Goal: Information Seeking & Learning: Learn about a topic

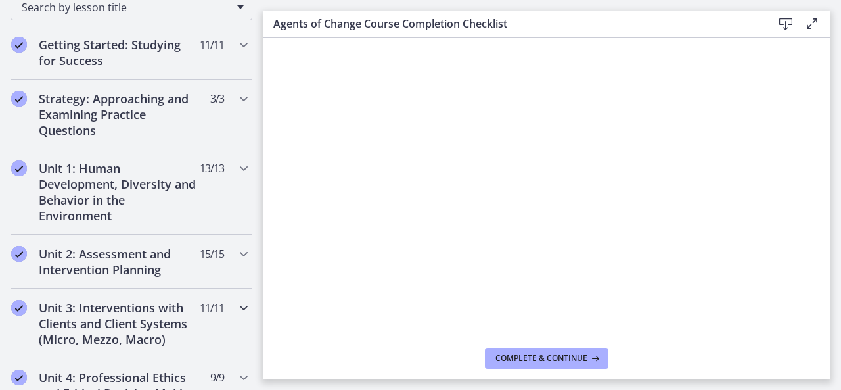
scroll to position [225, 0]
click at [236, 256] on icon "Chapters" at bounding box center [244, 253] width 16 height 16
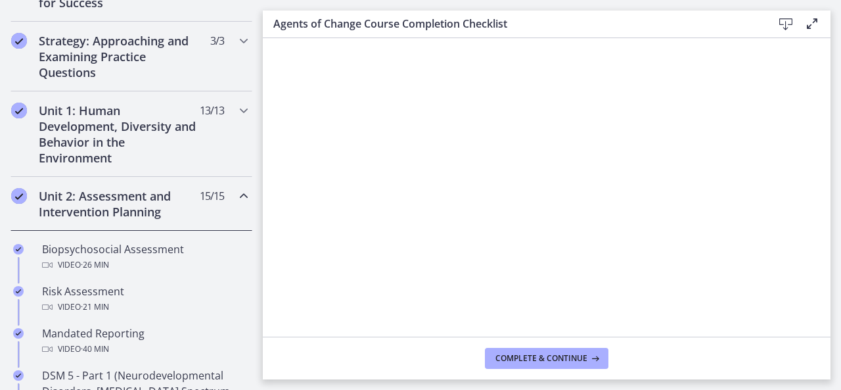
scroll to position [277, 0]
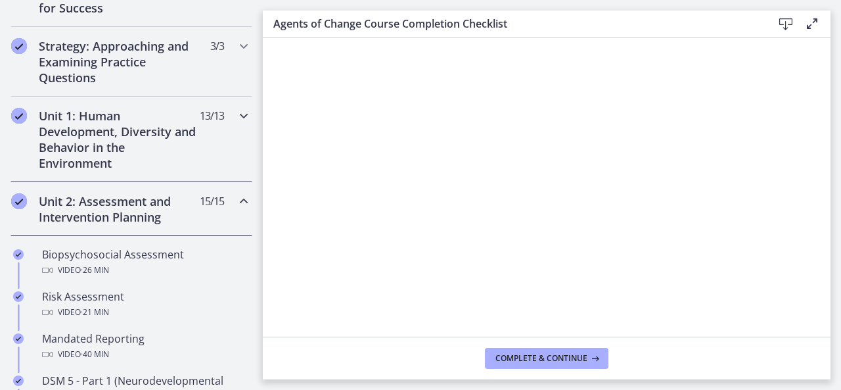
click at [236, 111] on icon "Chapters" at bounding box center [244, 116] width 16 height 16
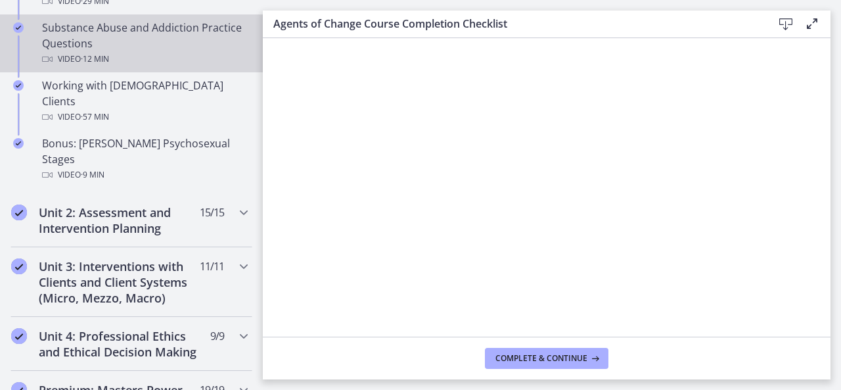
scroll to position [930, 0]
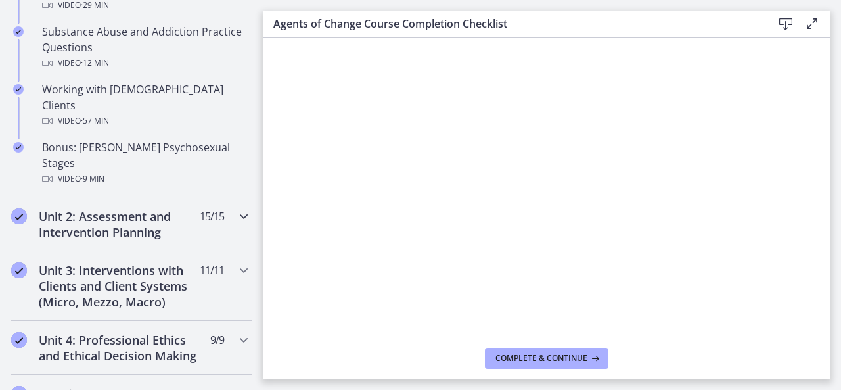
click at [236, 208] on icon "Chapters" at bounding box center [244, 216] width 16 height 16
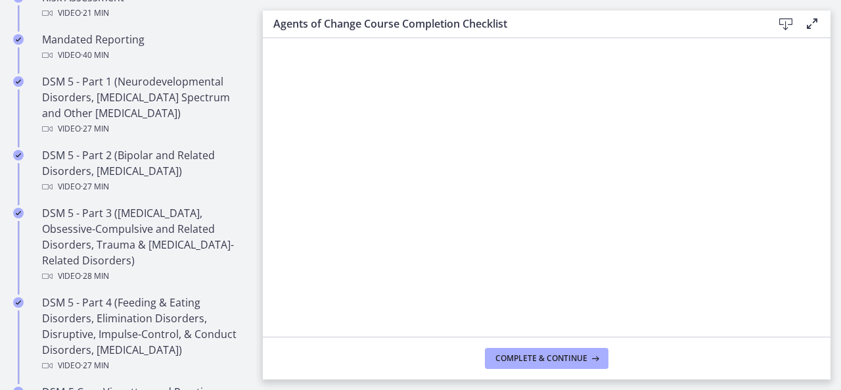
scroll to position [575, 0]
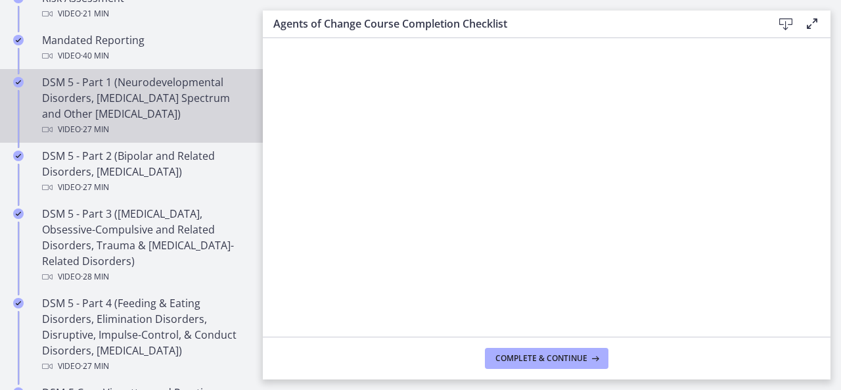
click at [146, 116] on div "DSM 5 - Part 1 (Neurodevelopmental Disorders, [MEDICAL_DATA] Spectrum and Other…" at bounding box center [144, 105] width 205 height 63
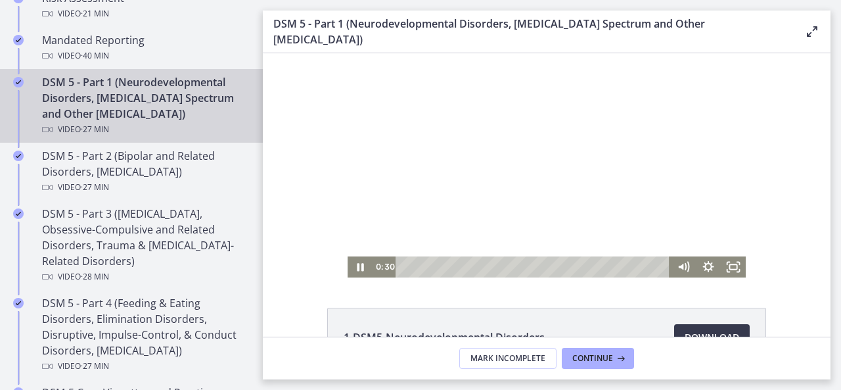
click at [405, 267] on div "Playbar" at bounding box center [534, 266] width 259 height 21
click at [732, 268] on rect "Fullscreen" at bounding box center [732, 266] width 7 height 5
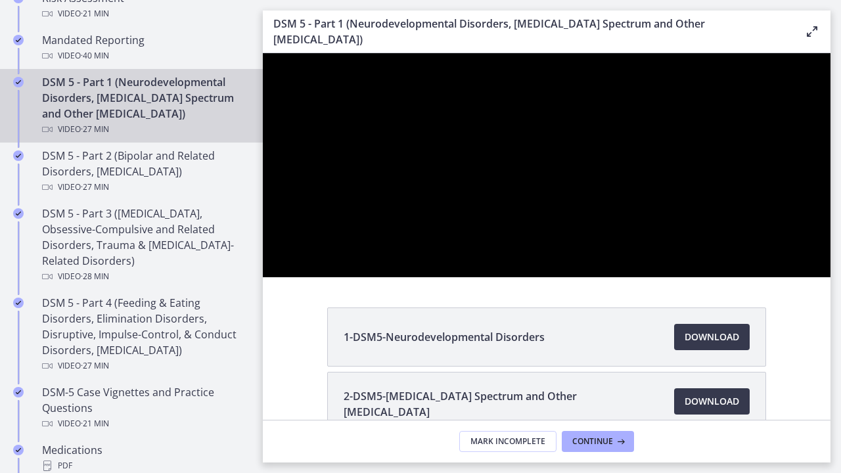
click at [796, 248] on button "Unfullscreen" at bounding box center [813, 262] width 34 height 29
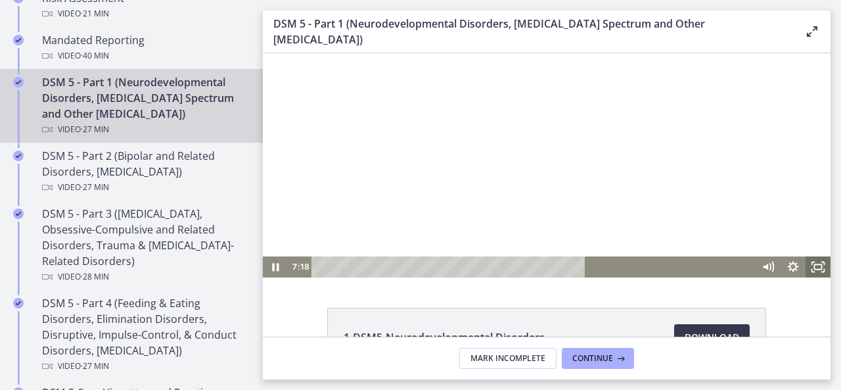
click at [805, 256] on button "Fullscreen" at bounding box center [817, 266] width 25 height 21
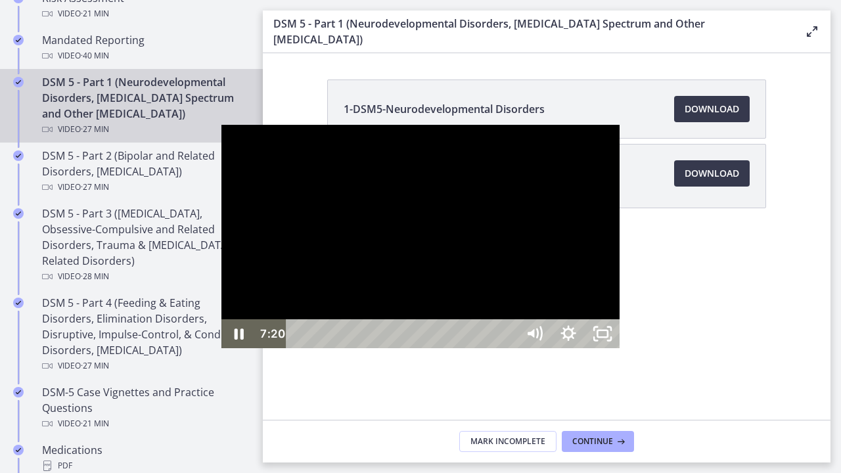
click at [546, 171] on div at bounding box center [420, 237] width 398 height 224
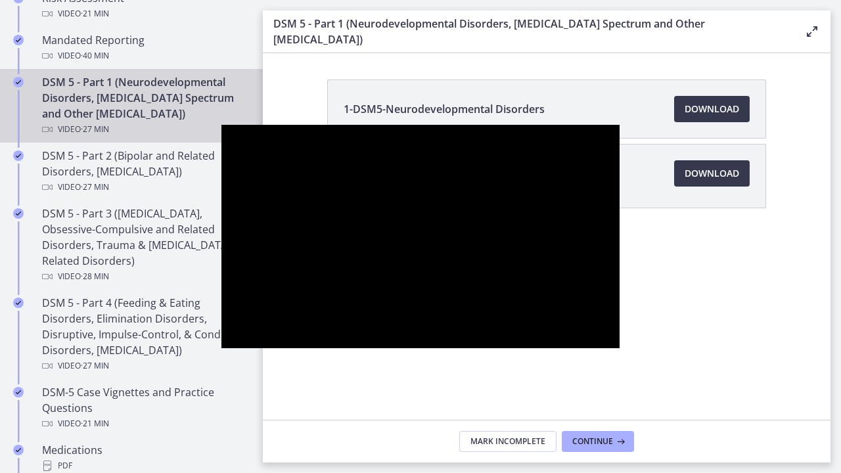
click at [348, 215] on div at bounding box center [420, 237] width 398 height 224
click at [221, 125] on button "Pause: cmseadc4lpnc72iv6tpg.mp4" at bounding box center [221, 125] width 1 height 1
click at [221, 125] on button "Play Video: cmseadc4lpnc72iv6tpg.mp4" at bounding box center [221, 125] width 1 height 1
click at [221, 125] on button "Pause: cmseadc4lpnc72iv6tpg.mp4" at bounding box center [221, 125] width 1 height 1
click at [221, 125] on button "Play Video: cmseadc4lpnc72iv6tpg.mp4" at bounding box center [221, 125] width 1 height 1
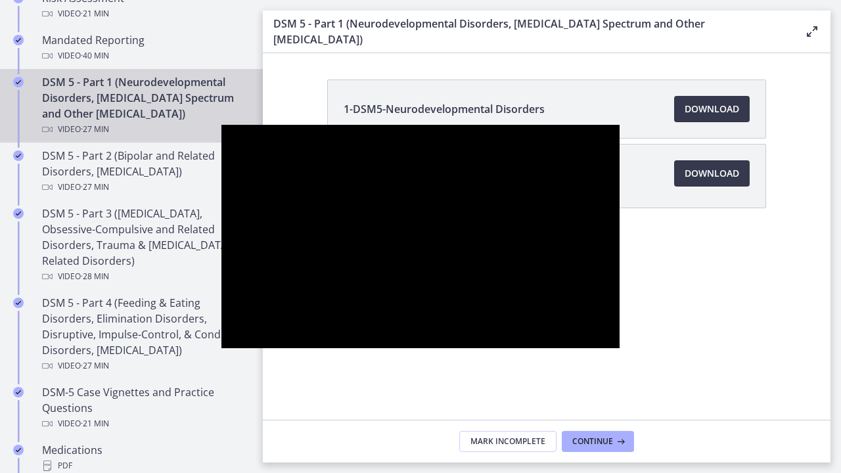
click at [221, 125] on button "Pause: cmseadc4lpnc72iv6tpg.mp4" at bounding box center [221, 125] width 1 height 1
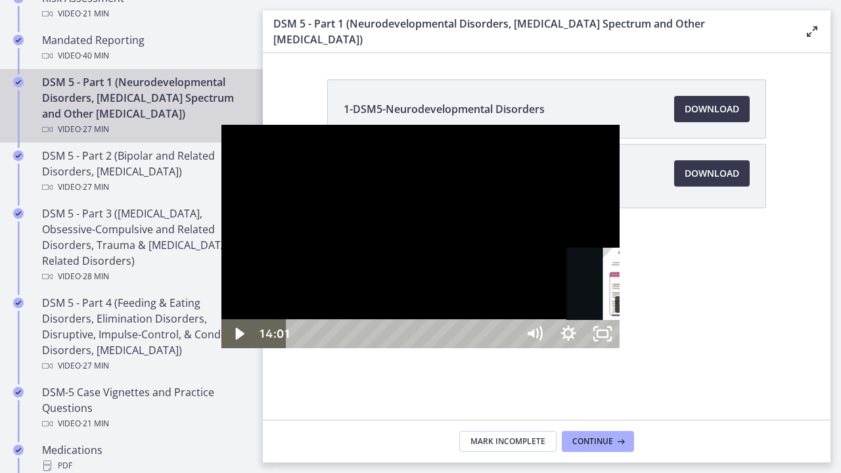
click at [625, 339] on div "Playbar" at bounding box center [630, 334] width 10 height 10
click at [619, 242] on div at bounding box center [420, 237] width 398 height 224
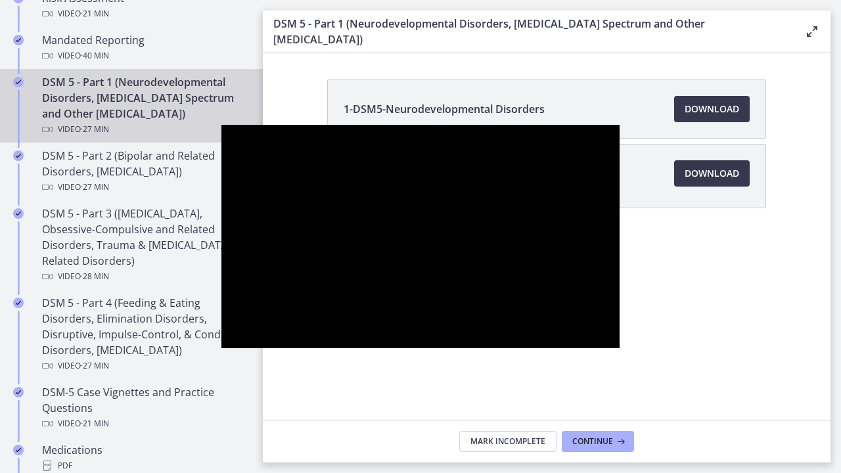
click at [221, 125] on button "Pause: cmseadc4lpnc72iv6tpg.mp4" at bounding box center [221, 125] width 1 height 1
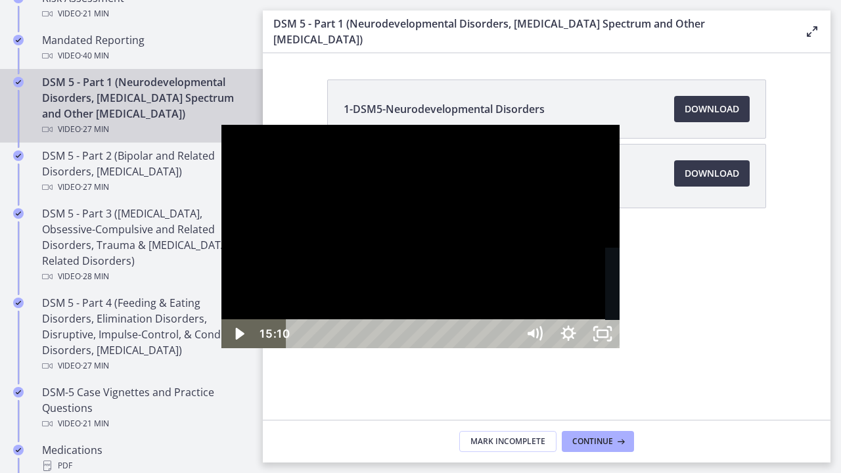
click at [451, 348] on div "15:39" at bounding box center [404, 333] width 210 height 29
click at [459, 348] on div "15:54" at bounding box center [404, 333] width 210 height 29
click at [467, 348] on div "16:16" at bounding box center [404, 333] width 210 height 29
click at [480, 348] on div "16:51" at bounding box center [404, 333] width 210 height 29
click at [492, 348] on div "17:24" at bounding box center [404, 333] width 210 height 29
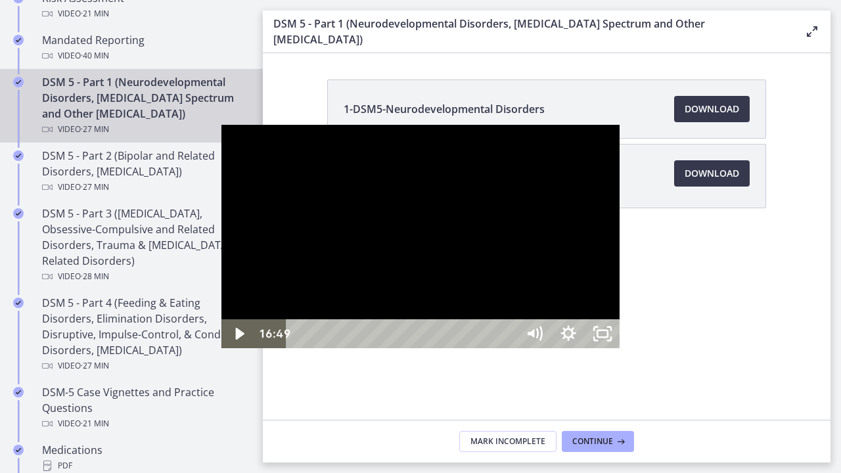
click at [478, 348] on div "16:49" at bounding box center [404, 333] width 210 height 29
click at [435, 348] on div "14:59" at bounding box center [404, 333] width 210 height 29
click at [544, 323] on div at bounding box center [420, 237] width 398 height 224
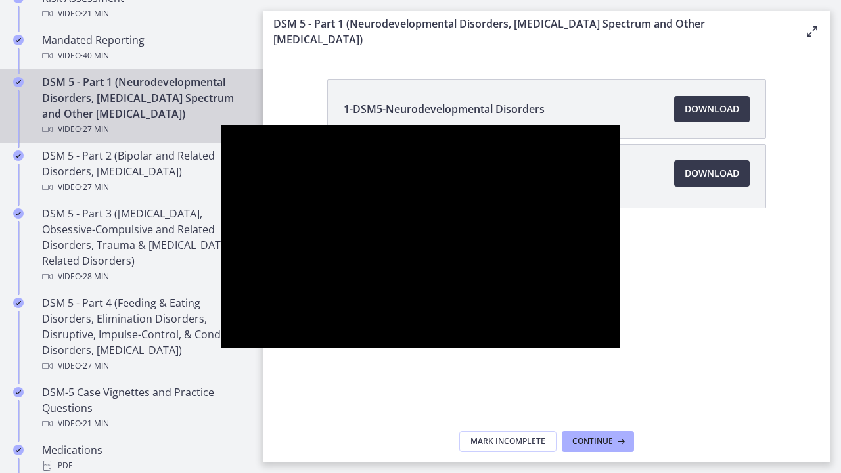
click at [221, 125] on button "Pause: cmseadc4lpnc72iv6tpg.mp4" at bounding box center [221, 125] width 1 height 1
click at [221, 125] on button "Play Video: cmseadc4lpnc72iv6tpg.mp4" at bounding box center [221, 125] width 1 height 1
click at [221, 125] on button "Pause: cmseadc4lpnc72iv6tpg.mp4" at bounding box center [221, 125] width 1 height 1
click at [221, 125] on button "Play Video: cmseadc4lpnc72iv6tpg.mp4" at bounding box center [221, 125] width 1 height 1
click at [221, 125] on button "Pause: cmseadc4lpnc72iv6tpg.mp4" at bounding box center [221, 125] width 1 height 1
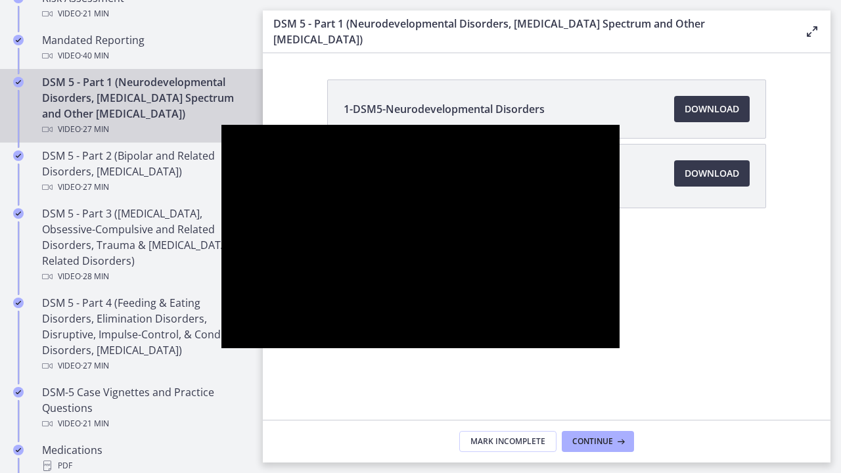
click at [221, 125] on button "Play Video: cmseadc4lpnc72iv6tpg.mp4" at bounding box center [221, 125] width 1 height 1
click at [544, 323] on div at bounding box center [420, 237] width 398 height 224
click at [221, 125] on button "Play Video: cmseadc4lpnc72iv6tpg.mp4" at bounding box center [221, 125] width 1 height 1
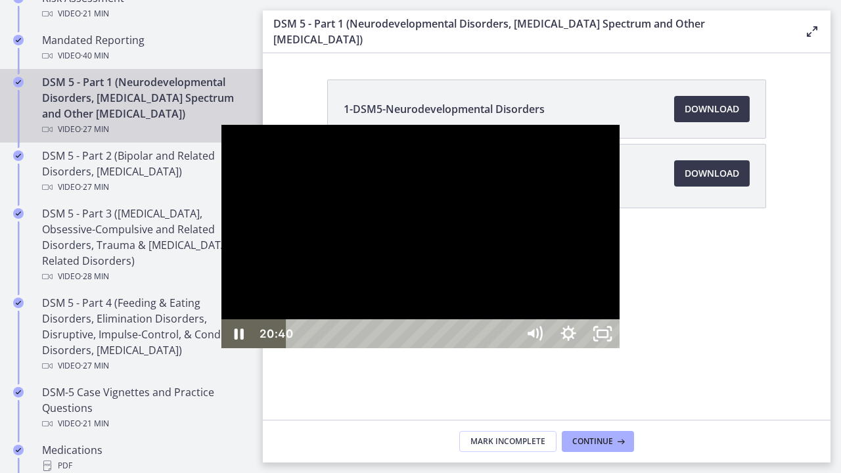
click at [508, 348] on div "20:17" at bounding box center [404, 333] width 210 height 29
click at [411, 259] on div at bounding box center [420, 237] width 398 height 224
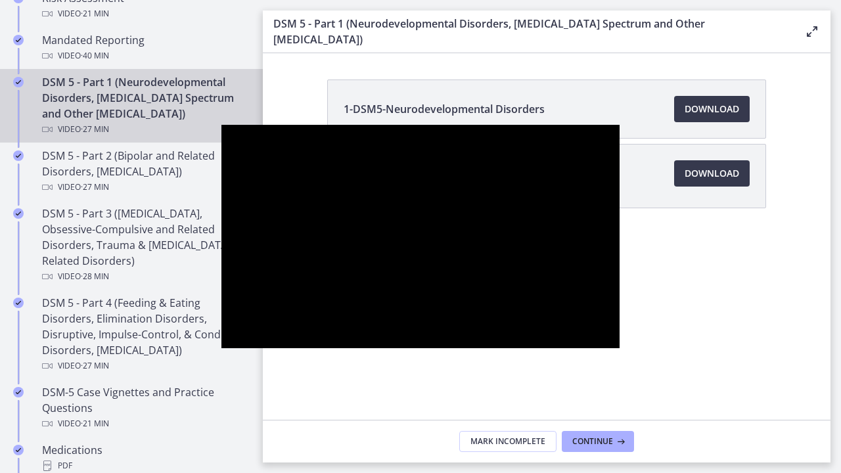
click at [221, 125] on button "Play Video: cmseadc4lpnc72iv6tpg.mp4" at bounding box center [221, 125] width 1 height 1
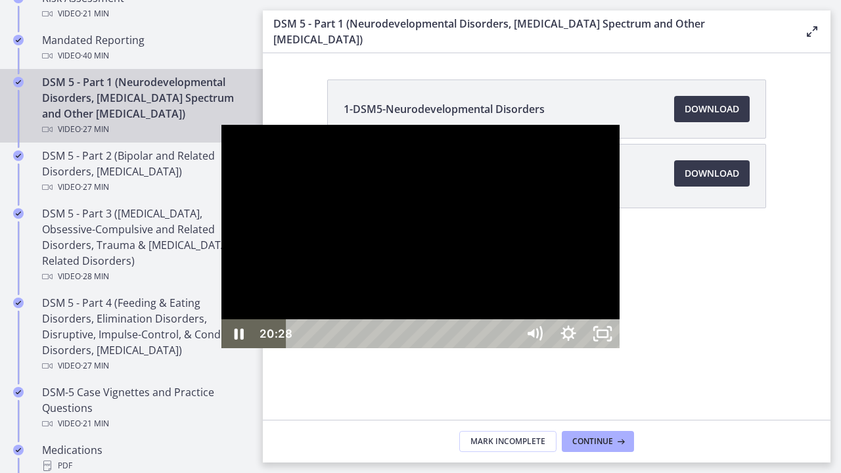
click at [508, 348] on div "20:39" at bounding box center [404, 333] width 210 height 29
click at [619, 202] on div at bounding box center [420, 237] width 398 height 224
click at [221, 125] on button "Play Video: cmseadc4lpnc72iv6tpg.mp4" at bounding box center [221, 125] width 1 height 1
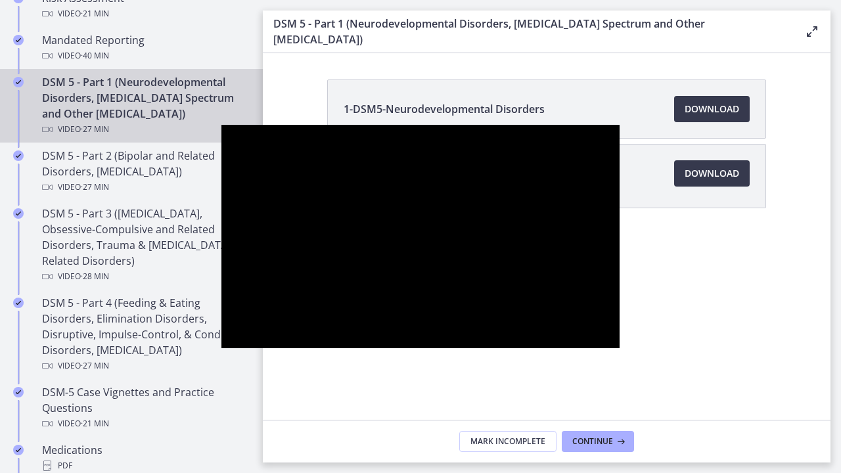
click at [221, 125] on button "Pause: cmseadc4lpnc72iv6tpg.mp4" at bounding box center [221, 125] width 1 height 1
click at [221, 125] on button "Play Video: cmseadc4lpnc72iv6tpg.mp4" at bounding box center [221, 125] width 1 height 1
click at [221, 125] on button "Pause: cmseadc4lpnc72iv6tpg.mp4" at bounding box center [221, 125] width 1 height 1
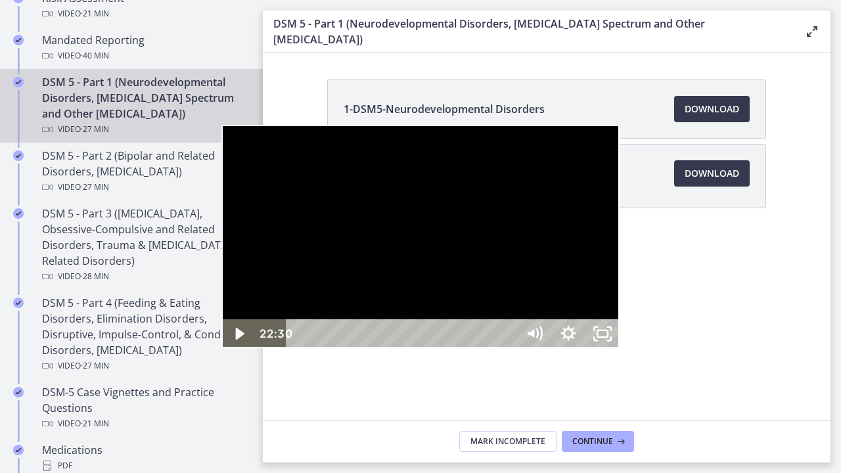
click at [221, 125] on button "Play Video: cmseadc4lpnc72iv6tpg.mp4" at bounding box center [221, 125] width 1 height 1
click at [221, 125] on button "Pause: cmseadc4lpnc72iv6tpg.mp4" at bounding box center [221, 125] width 1 height 1
click at [221, 125] on button "Play Video: cmseadc4lpnc72iv6tpg.mp4" at bounding box center [221, 125] width 1 height 1
click at [221, 125] on button "Pause: cmseadc4lpnc72iv6tpg.mp4" at bounding box center [221, 125] width 1 height 1
click at [221, 125] on button "Play Video: cmseadc4lpnc72iv6tpg.mp4" at bounding box center [221, 125] width 1 height 1
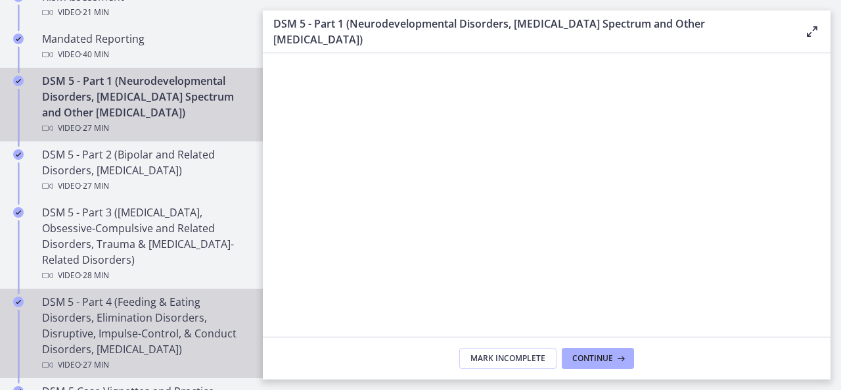
scroll to position [575, 0]
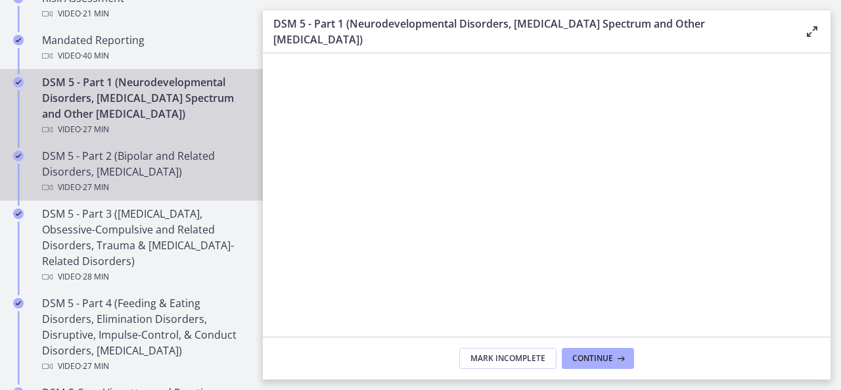
click at [176, 172] on div "DSM 5 - Part 2 (Bipolar and Related Disorders, [MEDICAL_DATA]) Video · 27 min" at bounding box center [144, 171] width 205 height 47
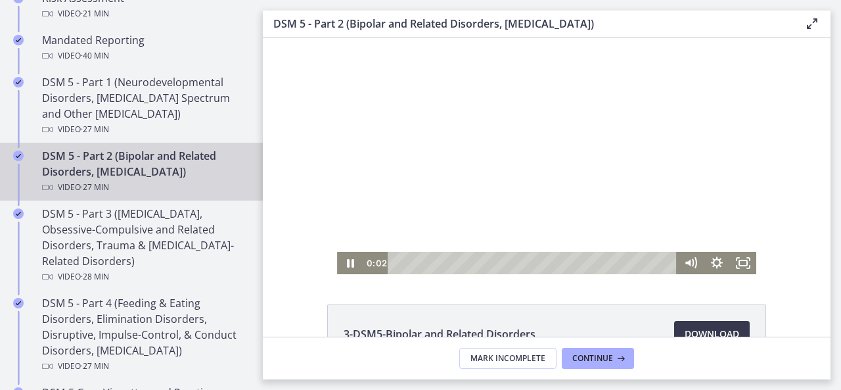
click at [511, 185] on div at bounding box center [546, 156] width 419 height 236
click at [742, 270] on icon "Fullscreen" at bounding box center [743, 263] width 32 height 27
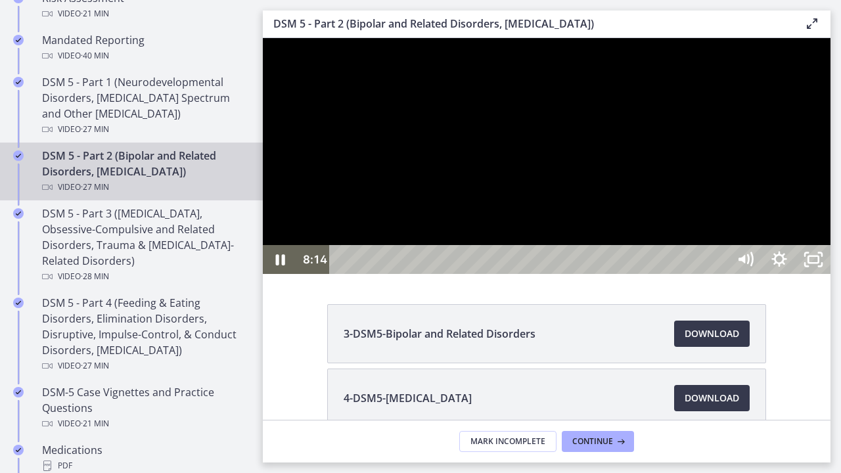
click at [830, 169] on div at bounding box center [547, 156] width 568 height 236
click at [263, 38] on button "Play Video: cmseb8ng0h0c72v8tff0.mp4" at bounding box center [263, 38] width 1 height 1
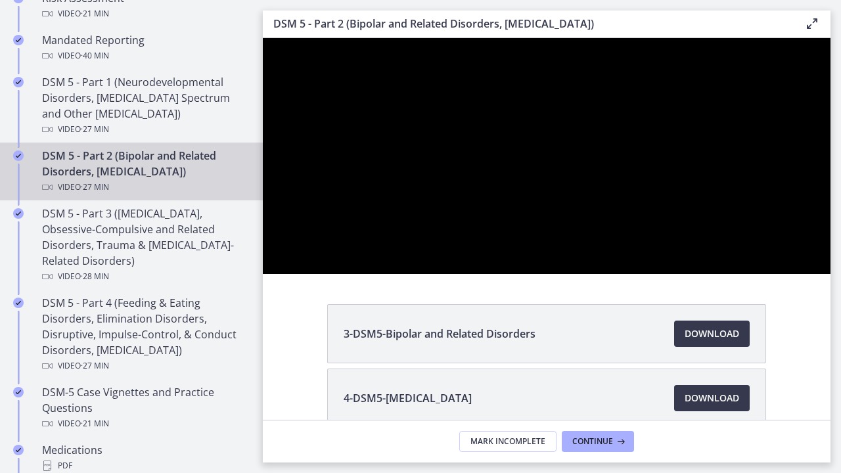
click at [263, 38] on button "Pause: cmseb8ng0h0c72v8tff0.mp4" at bounding box center [263, 38] width 1 height 1
click at [263, 38] on button "Play Video: cmseb8ng0h0c72v8tff0.mp4" at bounding box center [263, 38] width 1 height 1
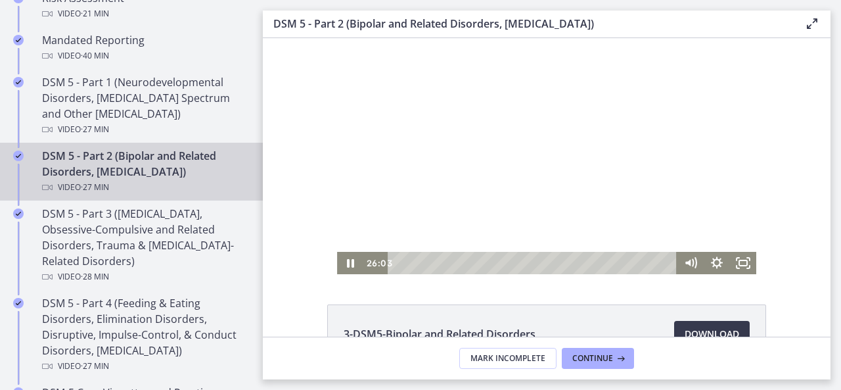
click at [640, 189] on div at bounding box center [546, 156] width 419 height 236
